Goal: Communication & Community: Answer question/provide support

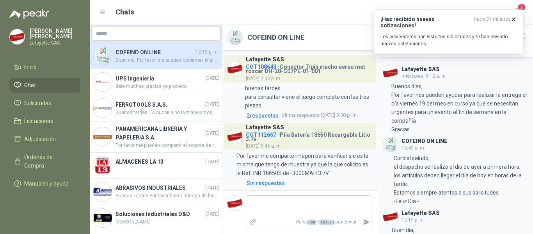
scroll to position [76, 0]
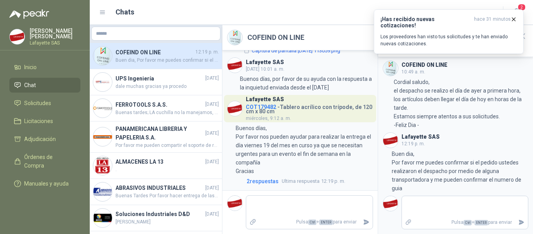
click at [47, 84] on li "Chat" at bounding box center [45, 85] width 62 height 9
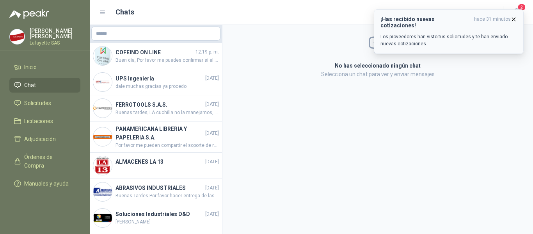
click at [513, 21] on icon "button" at bounding box center [514, 19] width 7 height 7
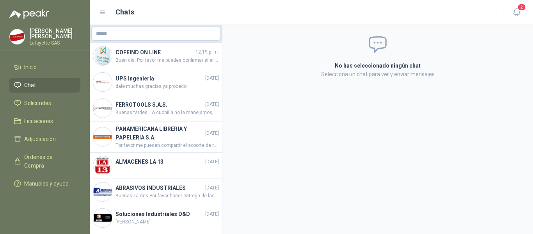
click at [48, 88] on li "Chat" at bounding box center [45, 85] width 62 height 9
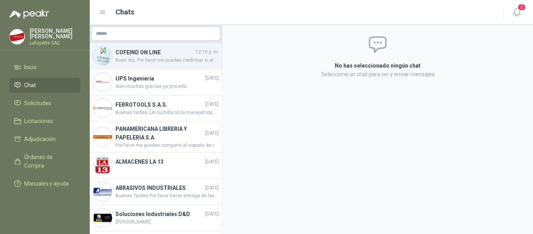
click at [160, 57] on span "Buen dia, Por favor me puedes confirmar si el pedido ustedes realizaron el desp…" at bounding box center [167, 60] width 103 height 7
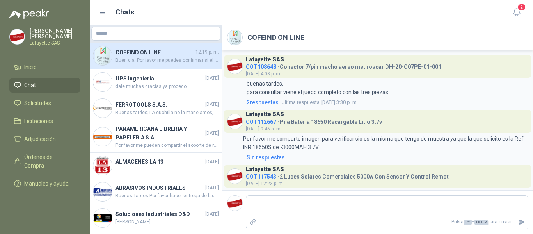
scroll to position [866, 0]
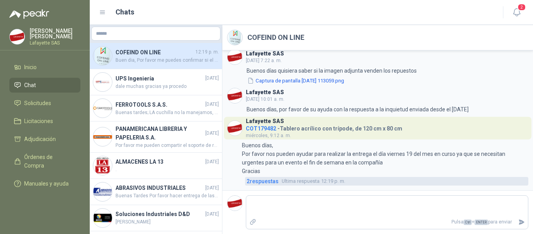
click at [270, 184] on span "2 respuesta s" at bounding box center [263, 181] width 32 height 9
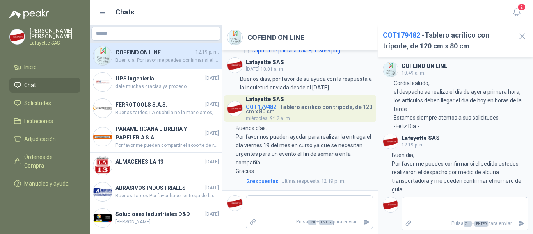
scroll to position [76, 0]
click at [426, 211] on textarea at bounding box center [465, 207] width 126 height 18
